Goal: Task Accomplishment & Management: Use online tool/utility

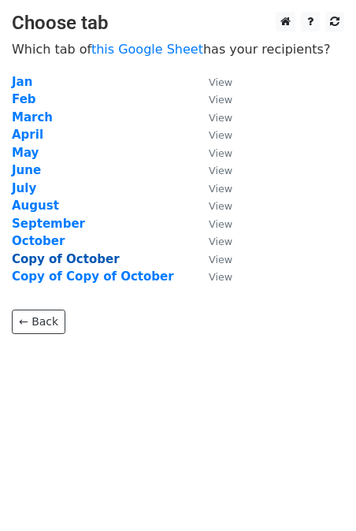
click at [54, 259] on strong "Copy of October" at bounding box center [66, 259] width 108 height 14
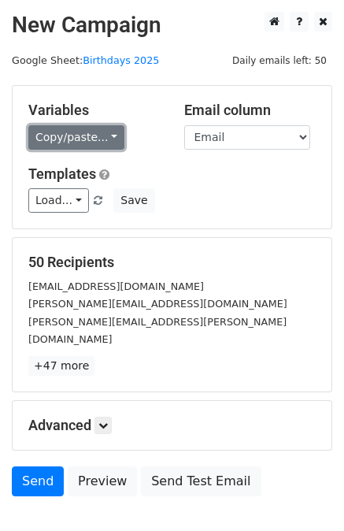
click at [61, 136] on link "Copy/paste..." at bounding box center [76, 137] width 96 height 24
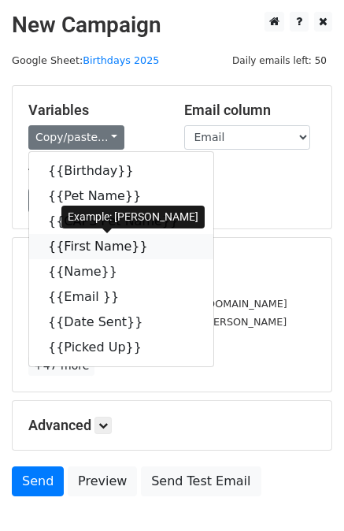
click at [80, 248] on link "{{First Name}}" at bounding box center [121, 246] width 184 height 25
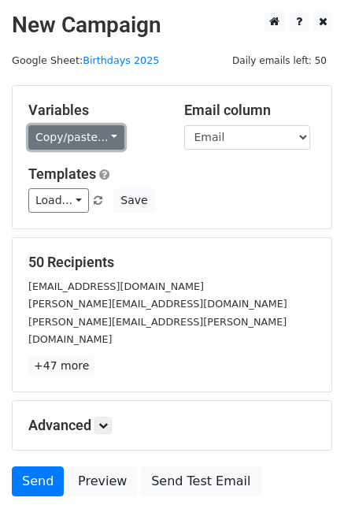
click at [62, 131] on link "Copy/paste..." at bounding box center [76, 137] width 96 height 24
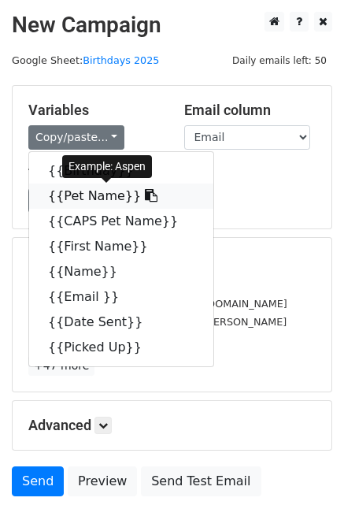
click at [83, 195] on link "{{Pet Name}}" at bounding box center [121, 195] width 184 height 25
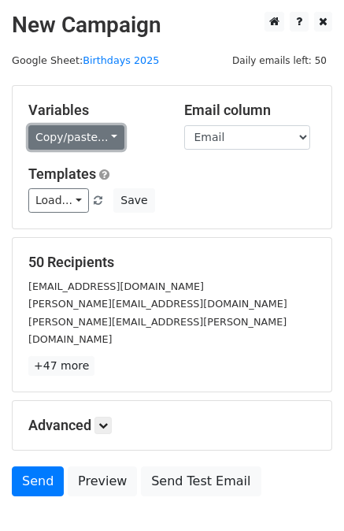
click at [59, 139] on link "Copy/paste..." at bounding box center [76, 137] width 96 height 24
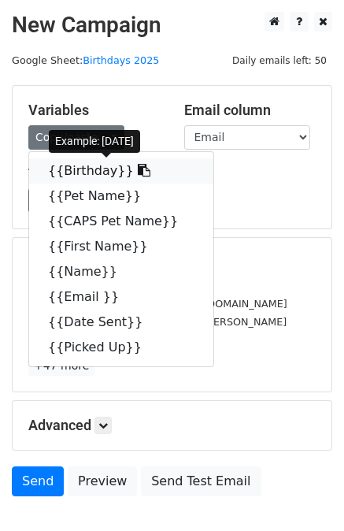
click at [61, 174] on link "{{Birthday}}" at bounding box center [121, 170] width 184 height 25
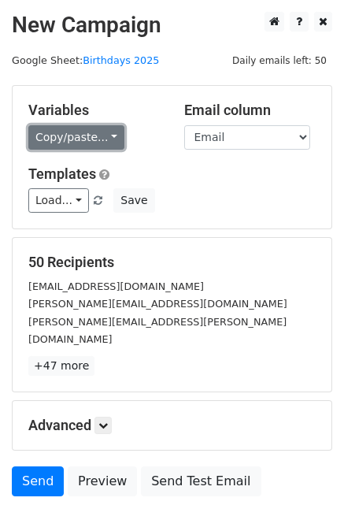
click at [61, 139] on link "Copy/paste..." at bounding box center [76, 137] width 96 height 24
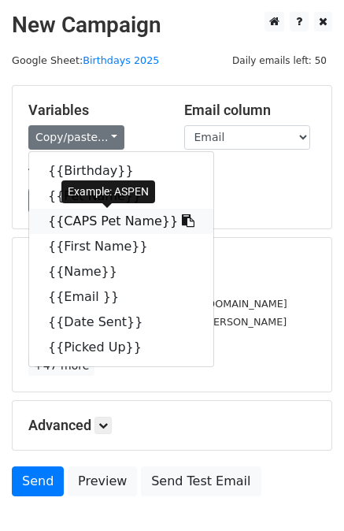
click at [79, 221] on link "{{CAPS Pet Name}}" at bounding box center [121, 221] width 184 height 25
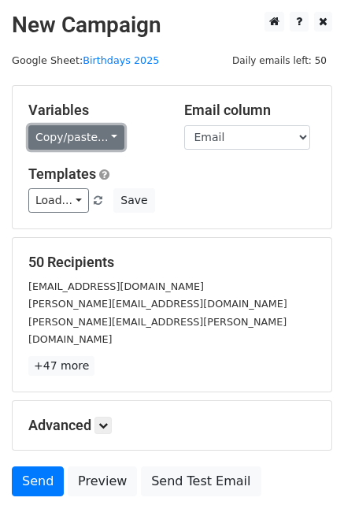
click at [52, 133] on link "Copy/paste..." at bounding box center [76, 137] width 96 height 24
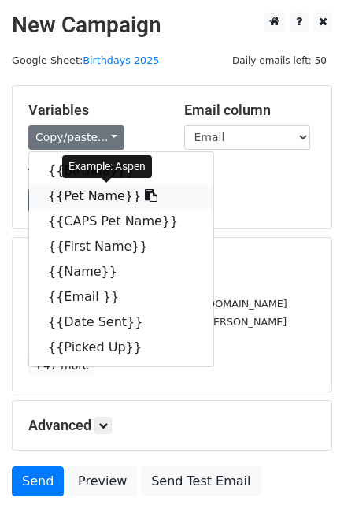
click at [83, 198] on link "{{Pet Name}}" at bounding box center [121, 195] width 184 height 25
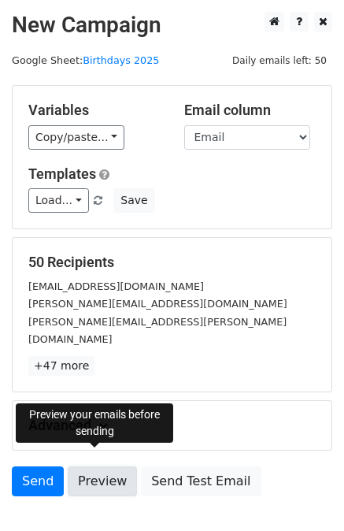
click at [92, 467] on link "Preview" at bounding box center [102, 481] width 69 height 30
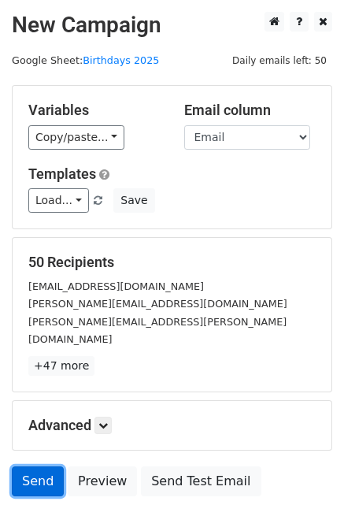
click at [32, 466] on link "Send" at bounding box center [38, 481] width 52 height 30
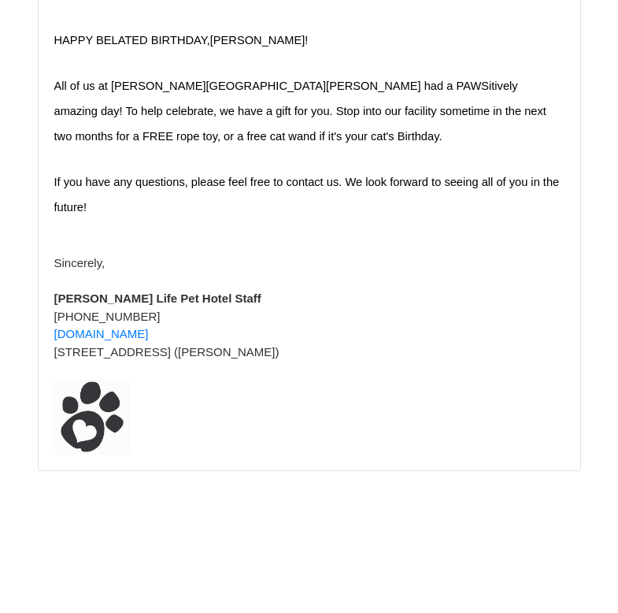
scroll to position [34038, 0]
